Goal: Check status

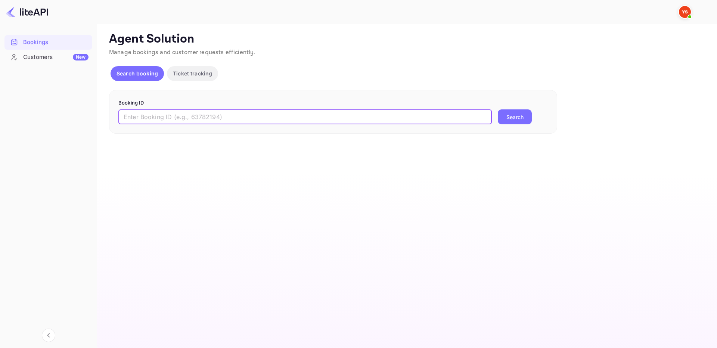
click at [422, 117] on input "text" at bounding box center [305, 116] width 374 height 15
type input "9175276"
click at [522, 118] on button "Search" at bounding box center [515, 116] width 34 height 15
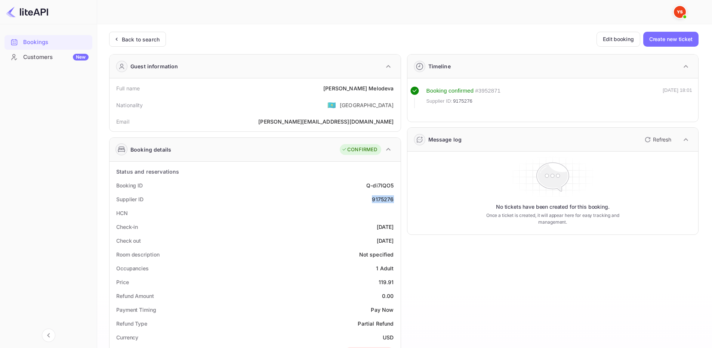
drag, startPoint x: 371, startPoint y: 200, endPoint x: 393, endPoint y: 201, distance: 22.5
click at [393, 201] on div "Supplier ID 9175276" at bounding box center [254, 199] width 285 height 14
copy div "9175276"
drag, startPoint x: 353, startPoint y: 87, endPoint x: 394, endPoint y: 89, distance: 40.8
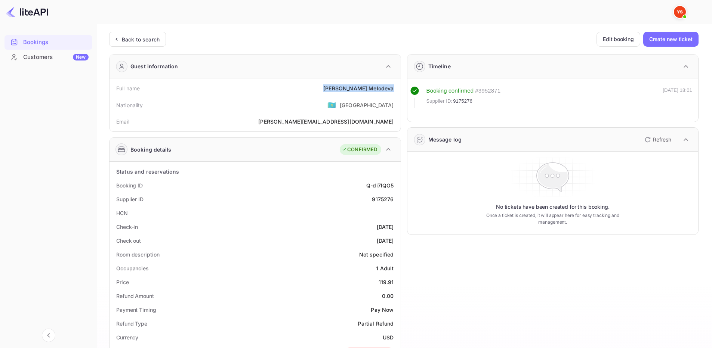
click at [394, 89] on div "Full name Elena Melodeva" at bounding box center [254, 88] width 285 height 14
copy div "Elena Melodeva"
drag, startPoint x: 379, startPoint y: 283, endPoint x: 398, endPoint y: 281, distance: 19.1
copy div "119.91"
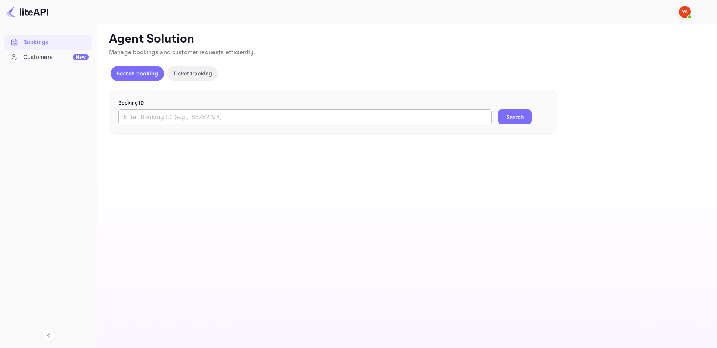
click at [336, 117] on input "text" at bounding box center [305, 116] width 374 height 15
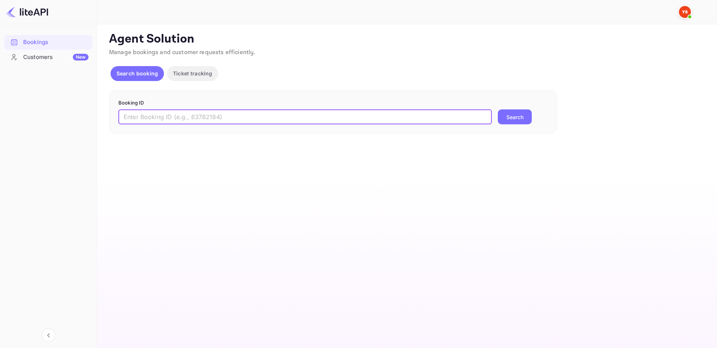
paste input "9308879"
type input "9308879"
click at [522, 117] on button "Search" at bounding box center [515, 116] width 34 height 15
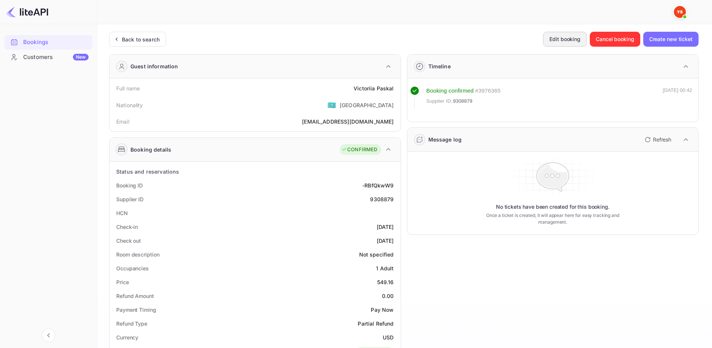
click at [552, 44] on button "Edit booking" at bounding box center [565, 39] width 44 height 15
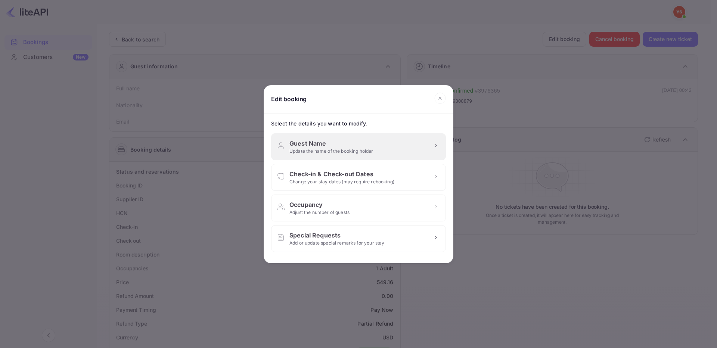
click at [361, 146] on div "Guest Name" at bounding box center [332, 143] width 84 height 9
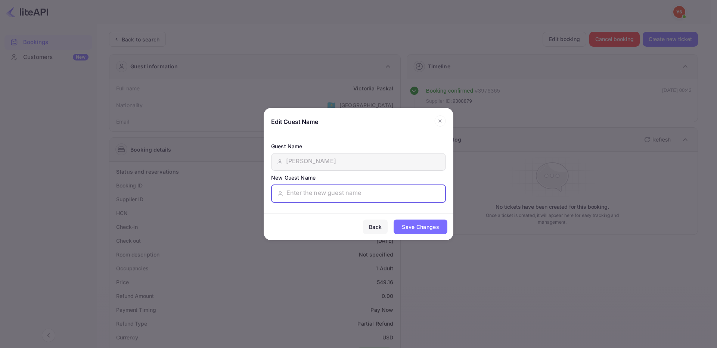
click at [306, 198] on input "text" at bounding box center [364, 193] width 154 height 11
click at [479, 88] on div "Edit Guest Name This booking is non-refundable. Select availability and submit …" at bounding box center [358, 174] width 717 height 348
